Goal: Transaction & Acquisition: Purchase product/service

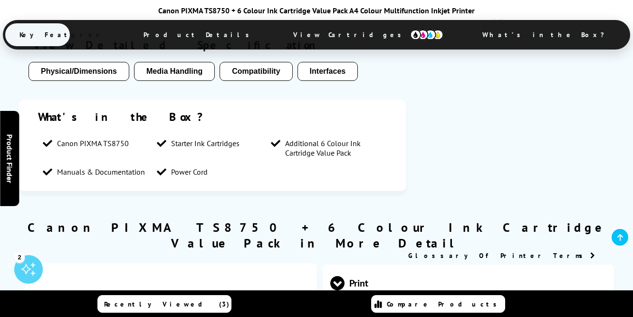
scroll to position [766, 0]
click at [330, 151] on span "Additional 6 Colour Ink Cartridge Value Pack" at bounding box center [330, 147] width 90 height 19
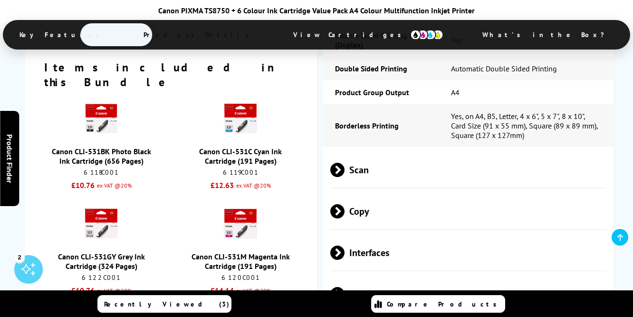
scroll to position [1126, 0]
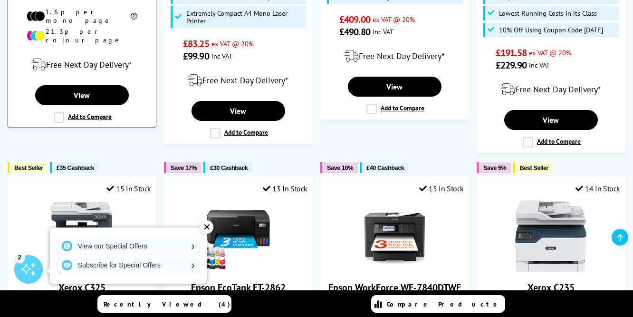
scroll to position [389, 0]
